Goal: Navigation & Orientation: Find specific page/section

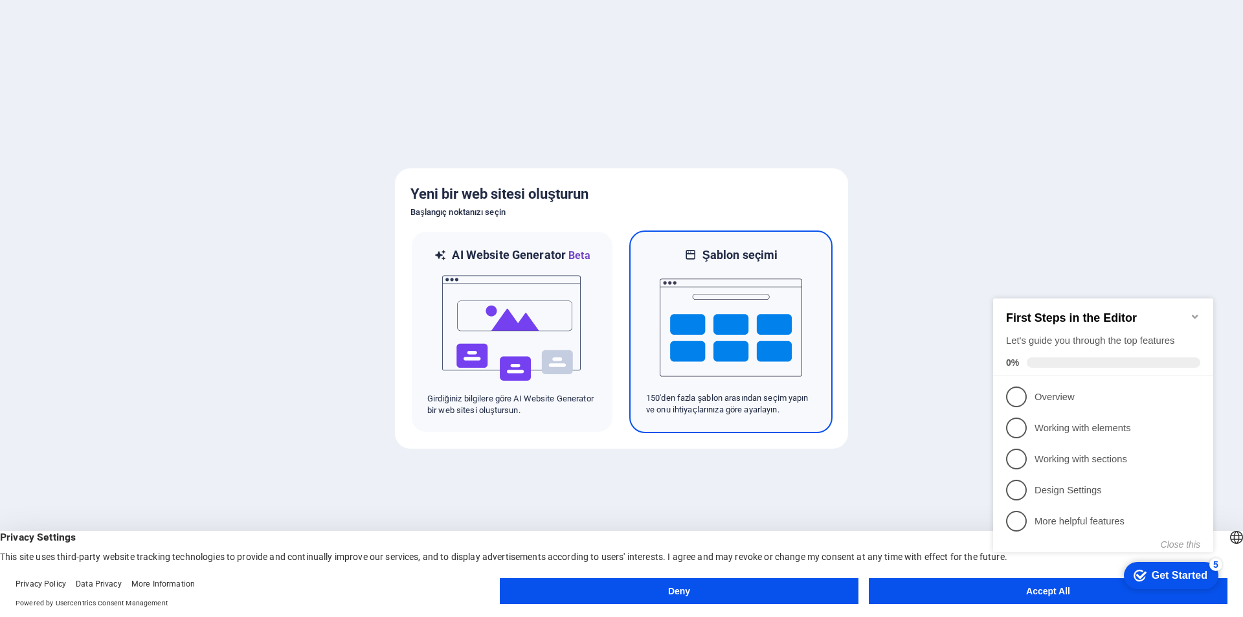
click at [757, 327] on img at bounding box center [730, 327] width 142 height 129
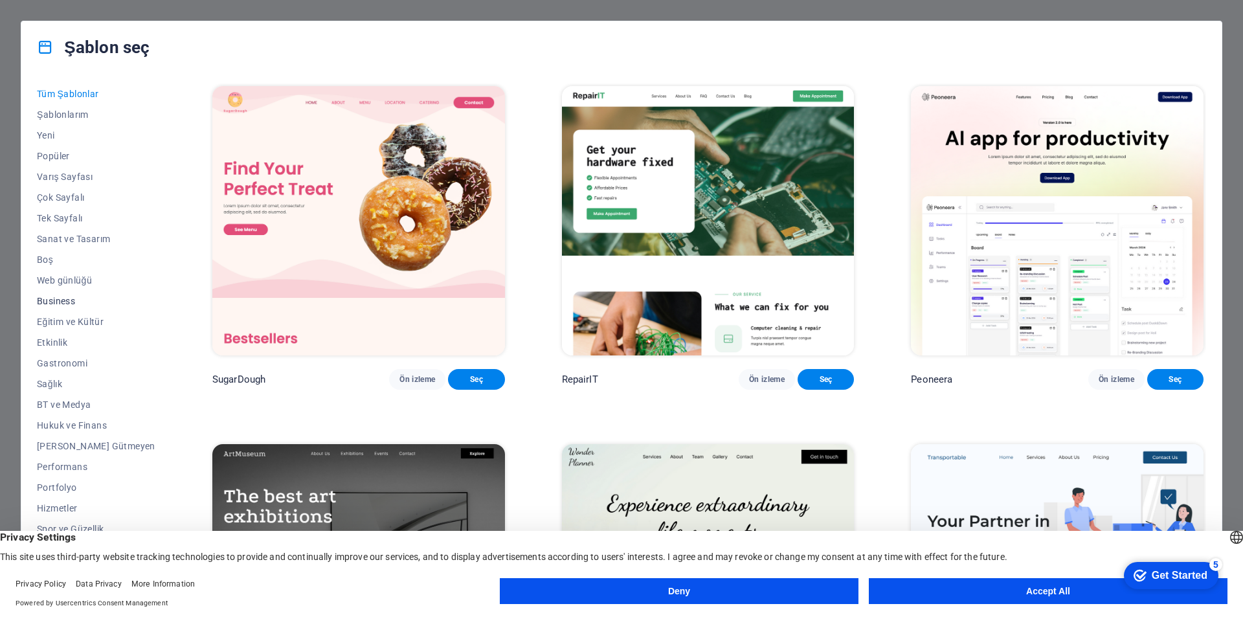
scroll to position [21, 0]
click at [938, 586] on button "Accept All" at bounding box center [1047, 591] width 359 height 26
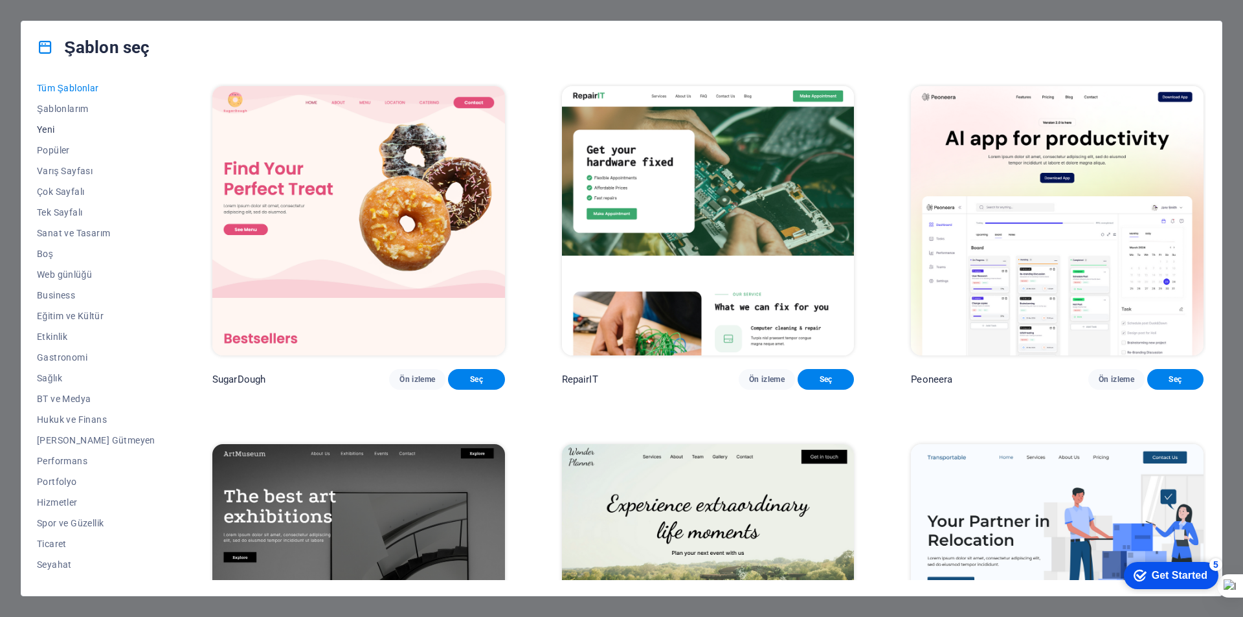
scroll to position [0, 0]
click at [74, 89] on span "Tüm Şablonlar" at bounding box center [96, 94] width 118 height 10
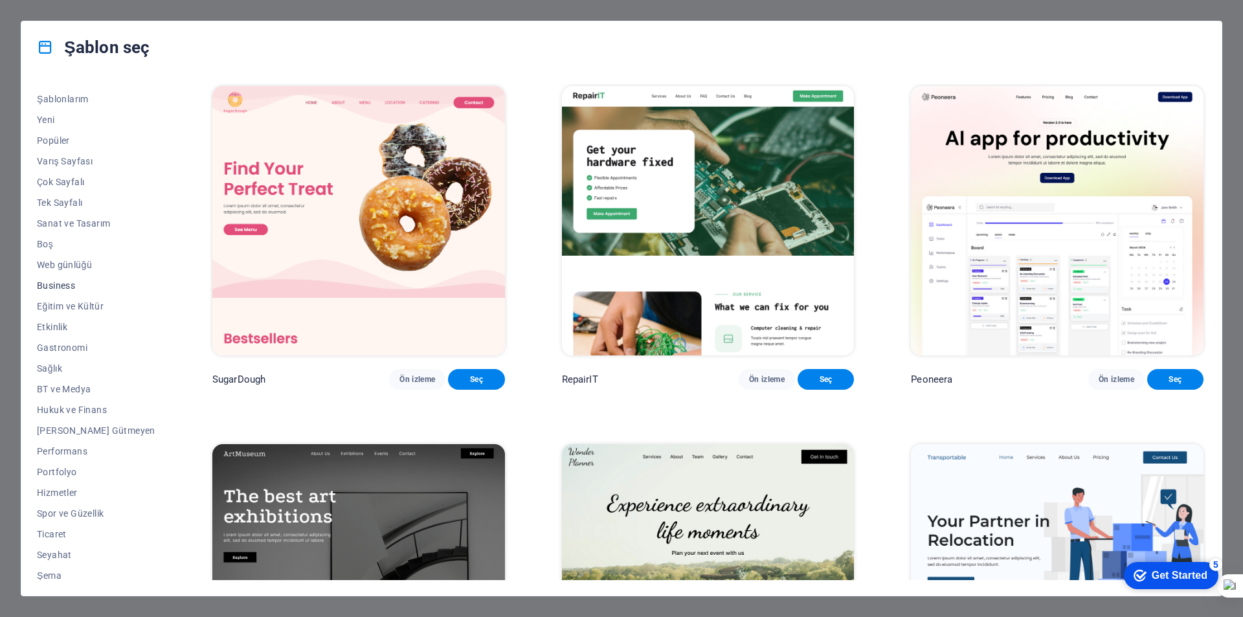
scroll to position [21, 0]
click at [58, 529] on span "Ticaret" at bounding box center [96, 528] width 118 height 10
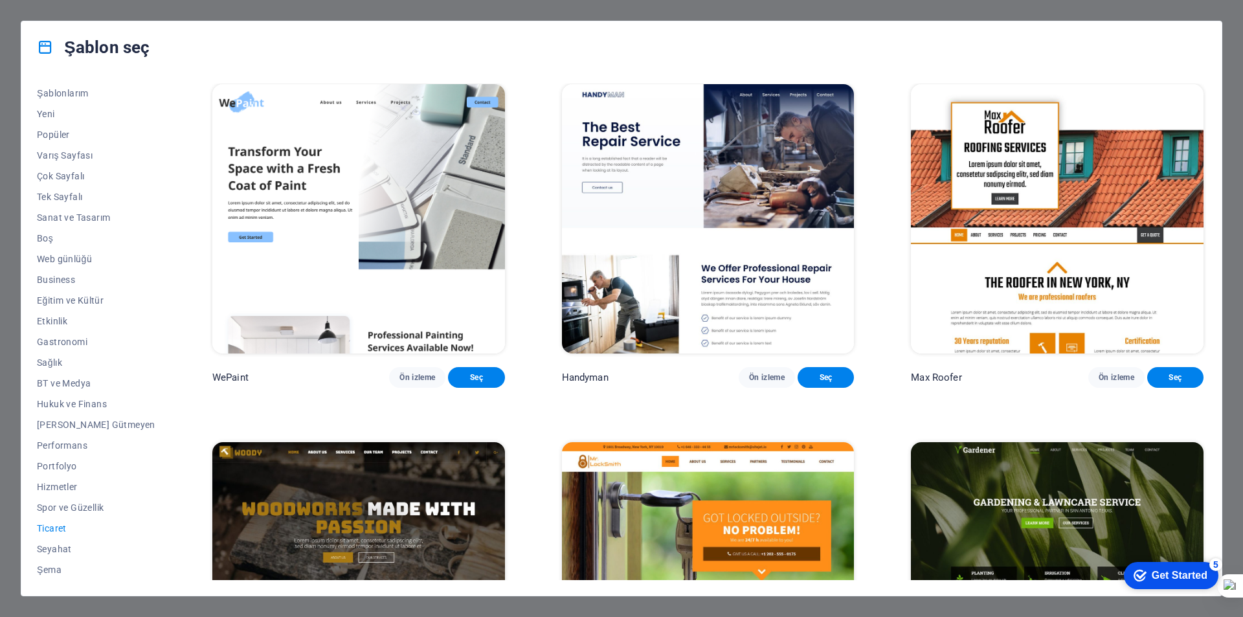
scroll to position [0, 0]
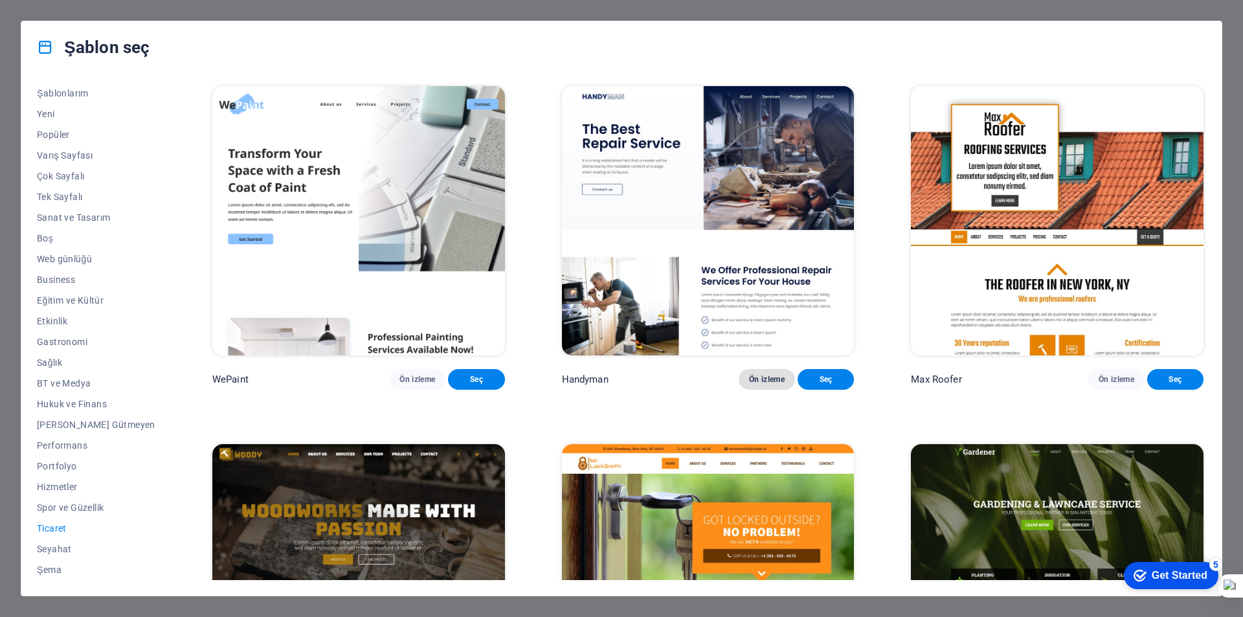
click at [761, 374] on span "Ön izleme" at bounding box center [767, 379] width 36 height 10
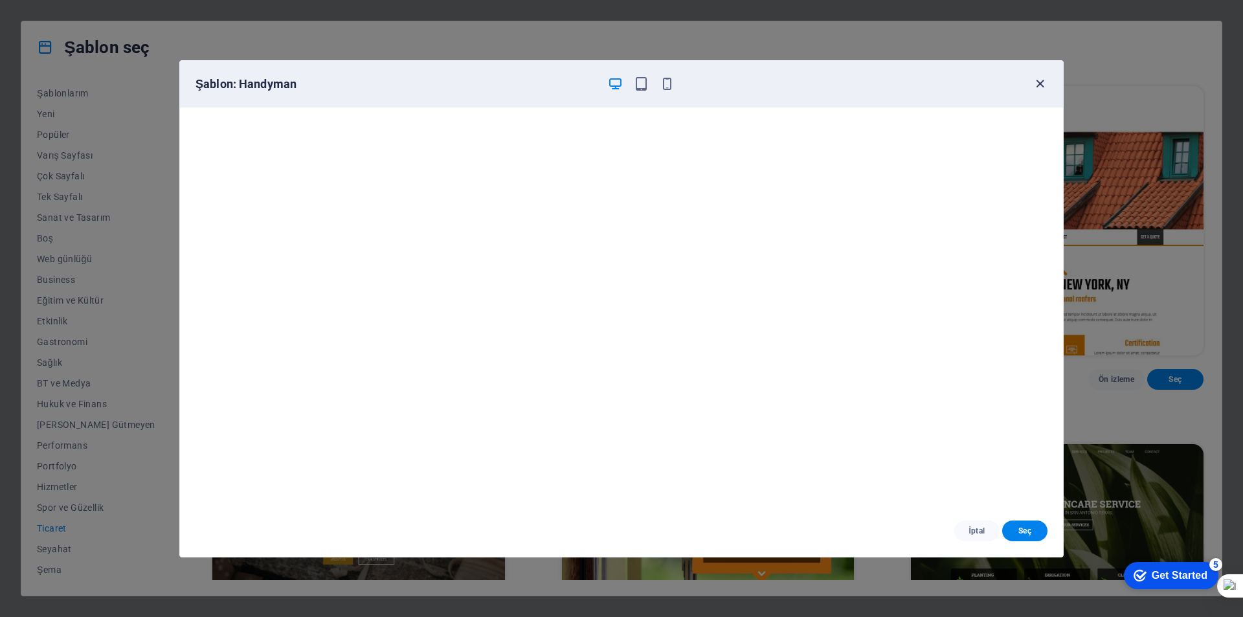
click at [1043, 87] on icon "button" at bounding box center [1039, 83] width 15 height 15
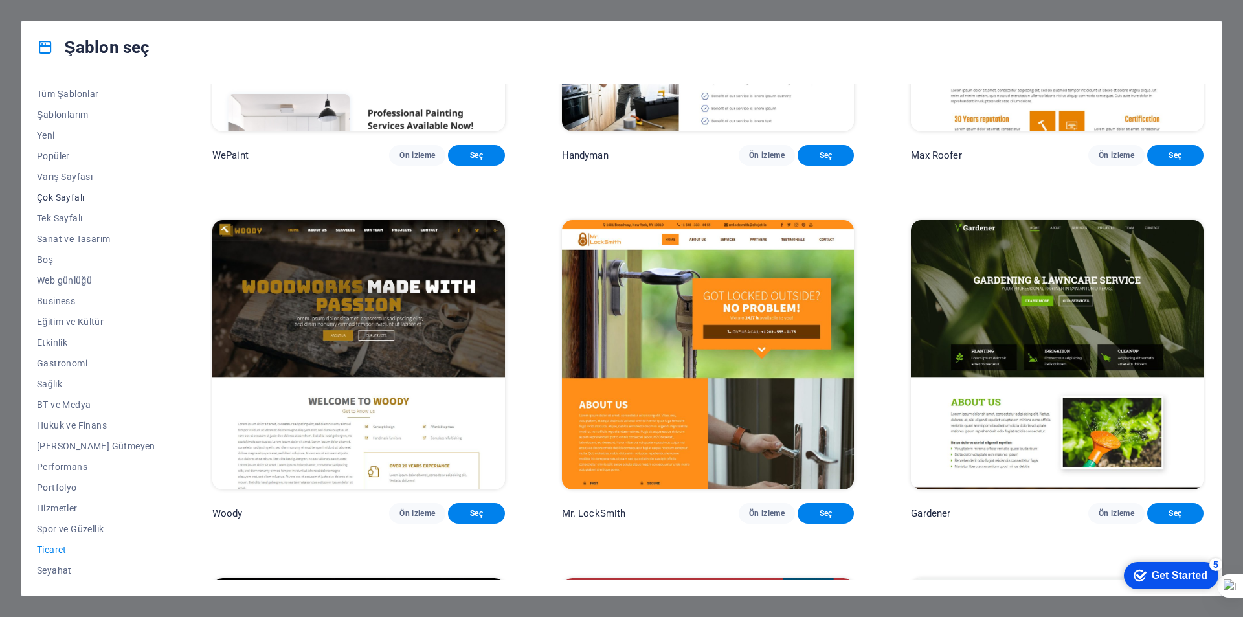
click at [54, 193] on span "Çok Sayfalı" at bounding box center [96, 197] width 118 height 10
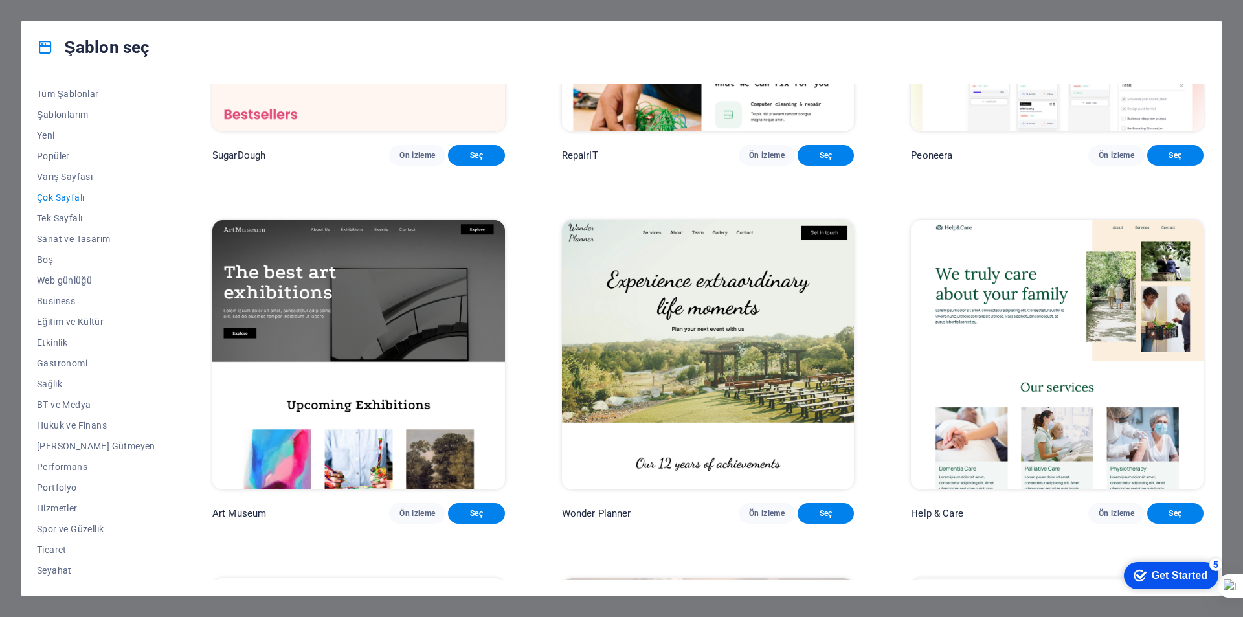
scroll to position [4072, 0]
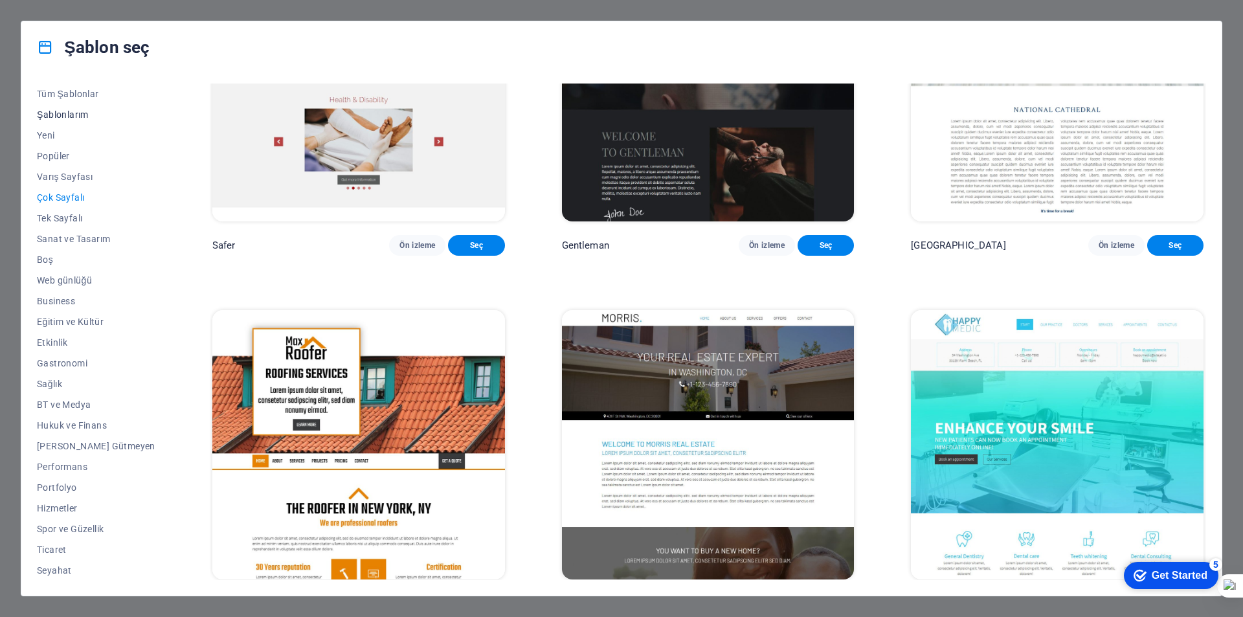
click at [69, 117] on span "Şablonlarım" at bounding box center [96, 114] width 118 height 10
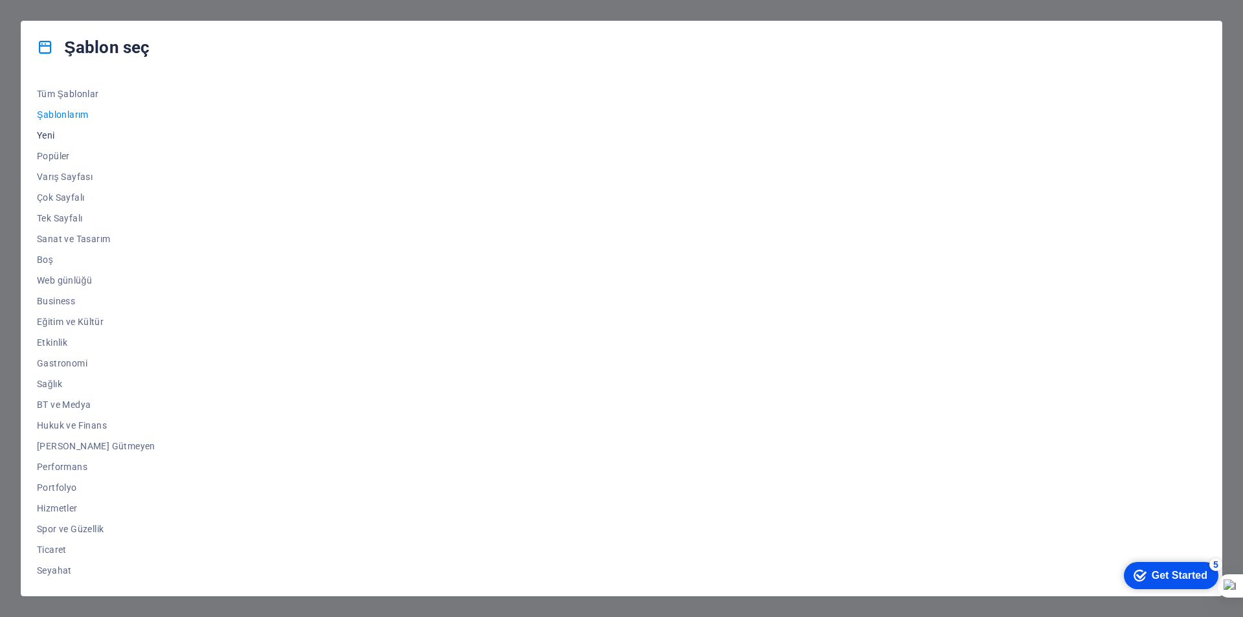
click at [49, 135] on span "Yeni" at bounding box center [96, 135] width 118 height 10
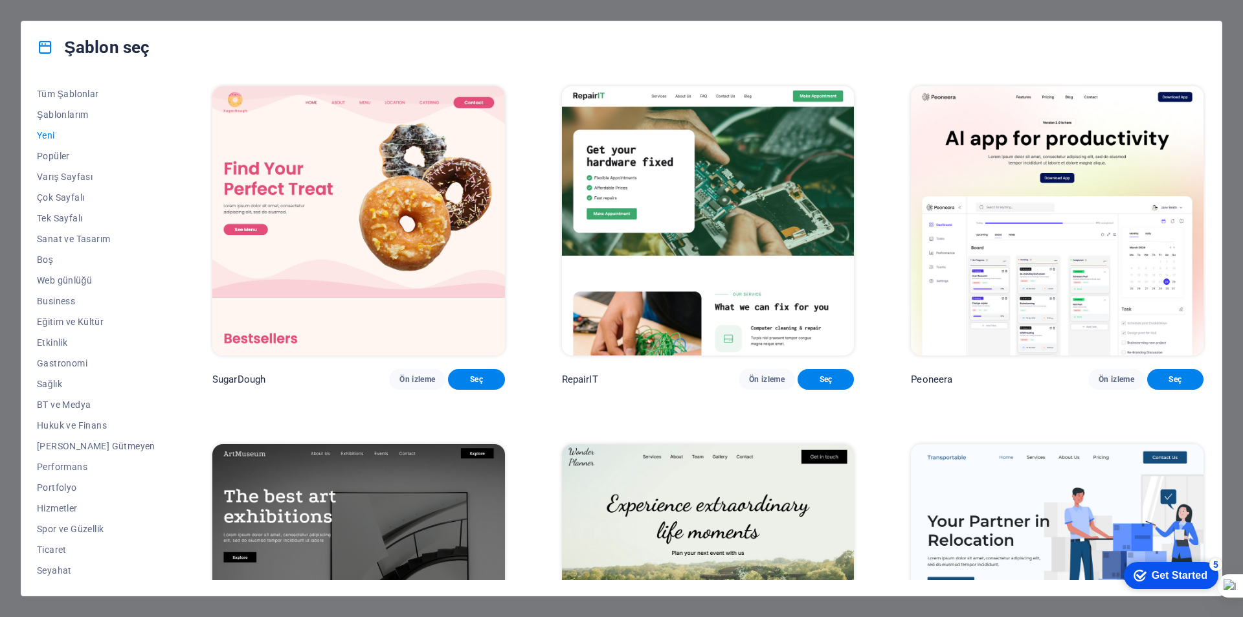
click at [49, 135] on span "Yeni" at bounding box center [96, 135] width 118 height 10
